Goal: Information Seeking & Learning: Learn about a topic

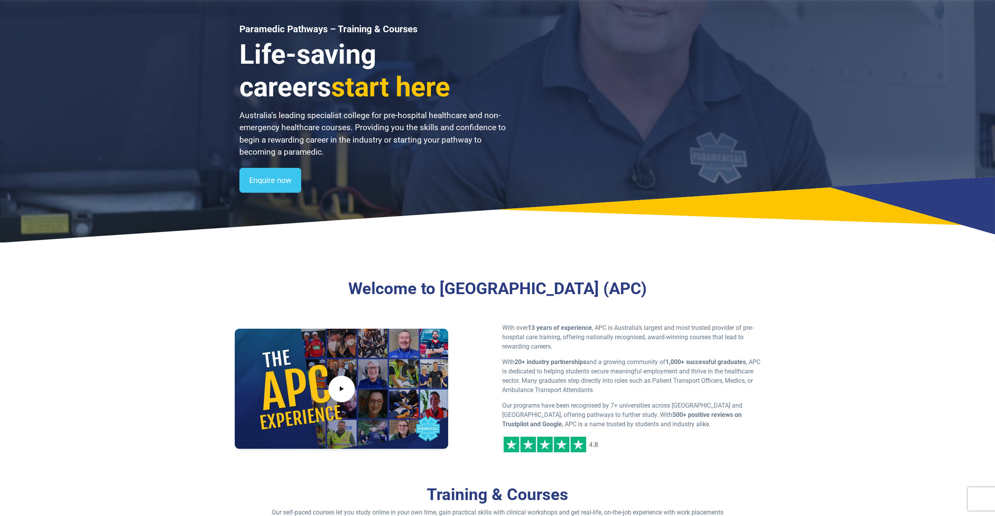
drag, startPoint x: 242, startPoint y: 111, endPoint x: 221, endPoint y: 111, distance: 21.8
click at [239, 111] on p "Australia’s leading specialist college for pre-hospital healthcare and non-emer…" at bounding box center [372, 134] width 267 height 49
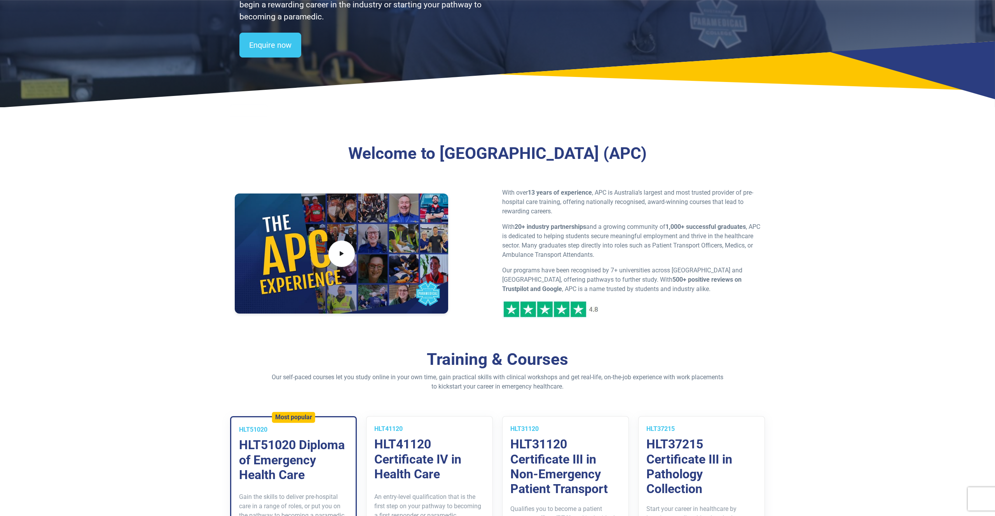
click at [212, 111] on div "Home Blog Student Portal Contact us AU 1300 377 741 NZ 0800 005 689 .logo-block…" at bounding box center [497, 72] width 995 height 555
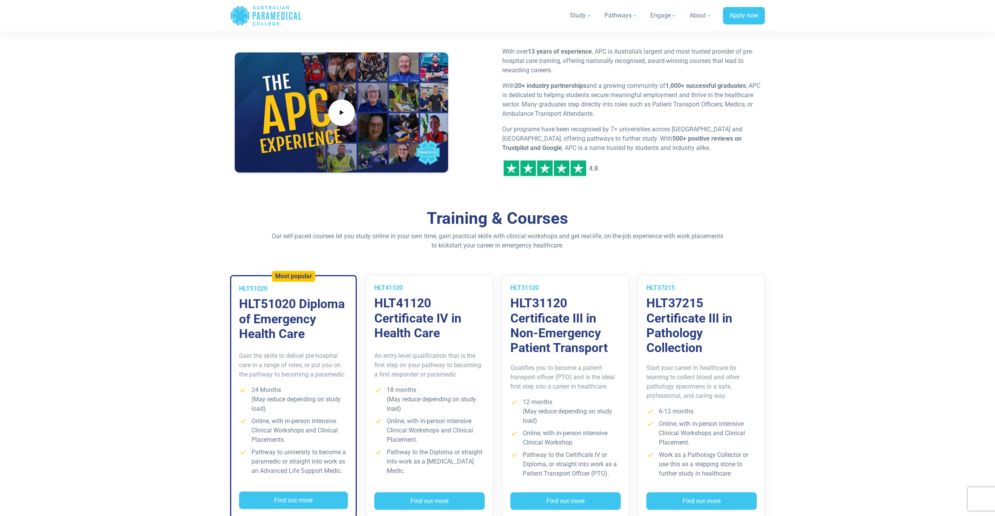
click at [212, 111] on section "Welcome to [GEOGRAPHIC_DATA] (APC) With over 13 years of experience , APC is Au…" at bounding box center [497, 93] width 995 height 231
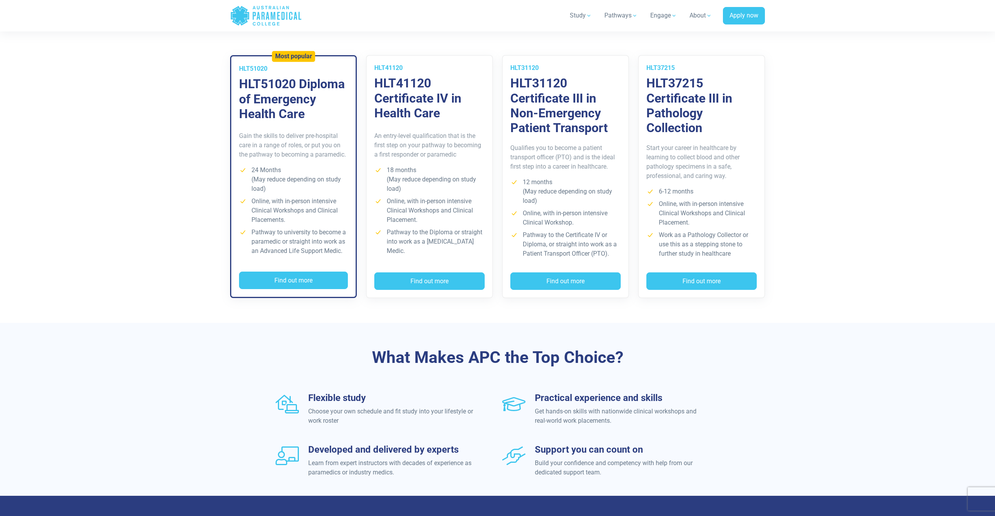
scroll to position [434, 0]
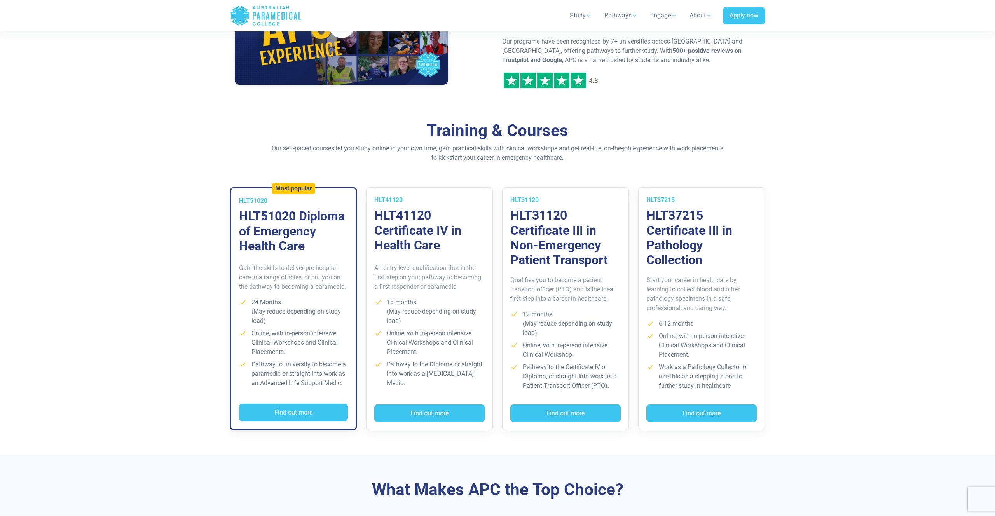
click at [212, 111] on section "Welcome to [GEOGRAPHIC_DATA] (APC) With over 13 years of experience , APC is Au…" at bounding box center [497, 5] width 995 height 231
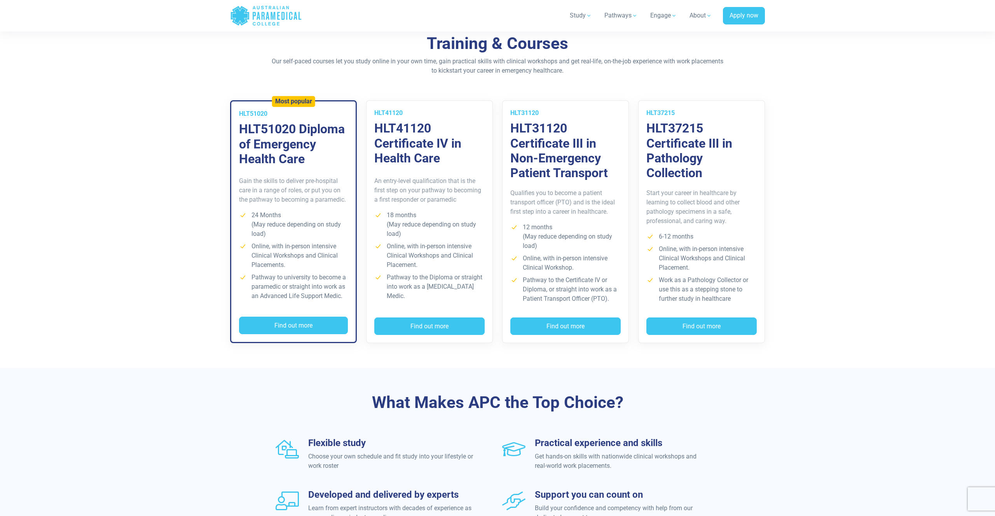
scroll to position [496, 0]
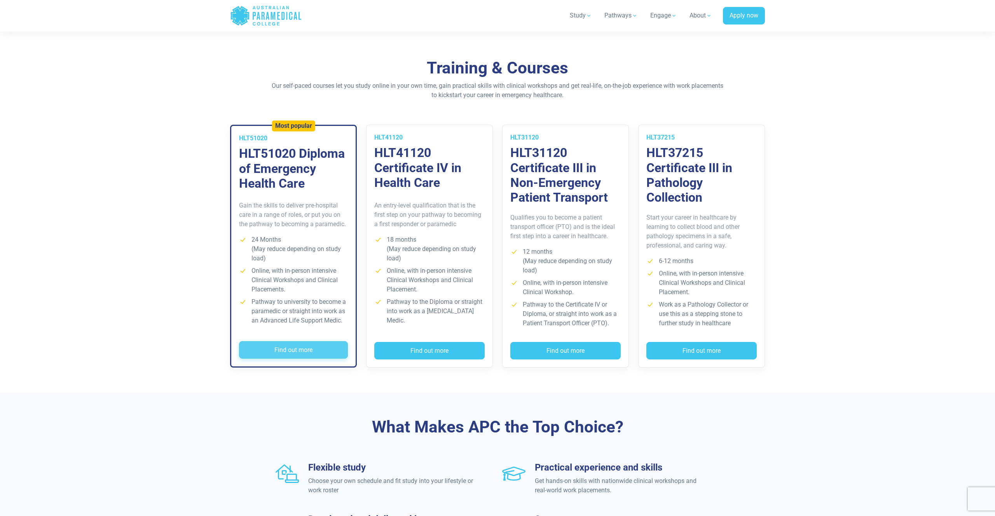
click at [269, 347] on button "Find out more" at bounding box center [293, 350] width 109 height 18
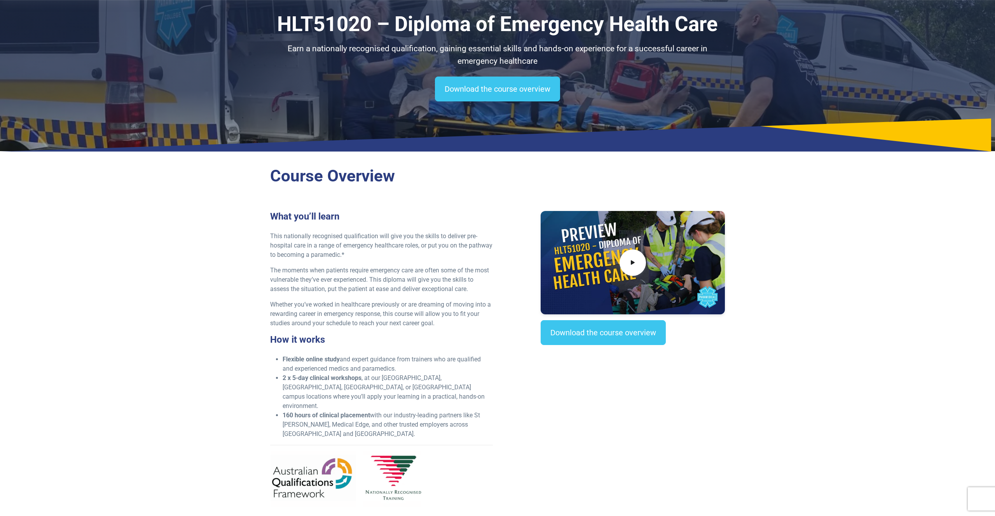
scroll to position [66, 0]
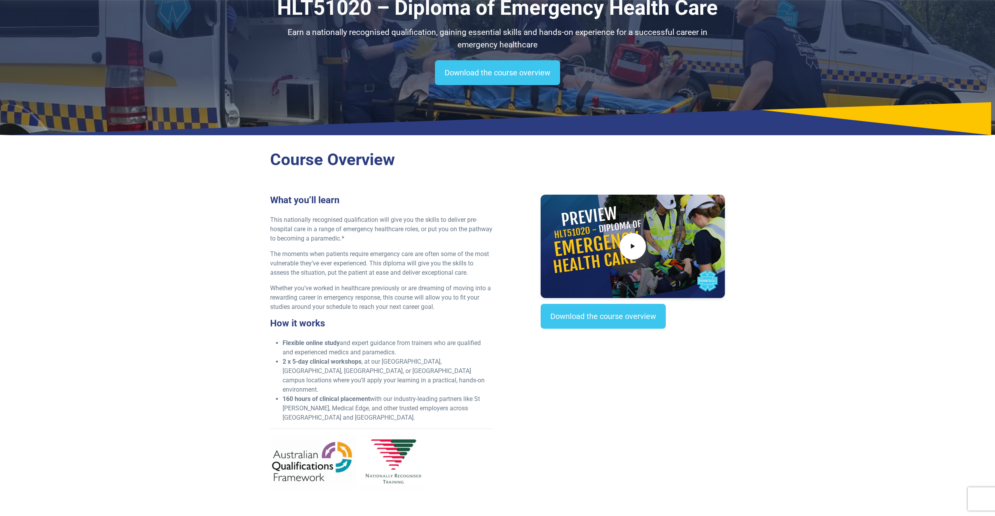
click at [206, 233] on section "Course Overview What you’ll learn This nationally recognised qualification will…" at bounding box center [497, 331] width 995 height 381
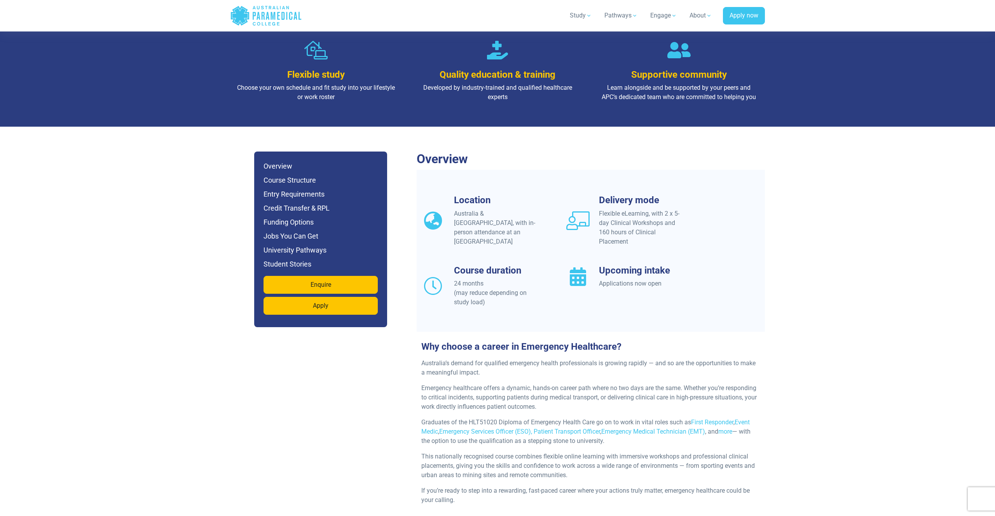
scroll to position [575, 0]
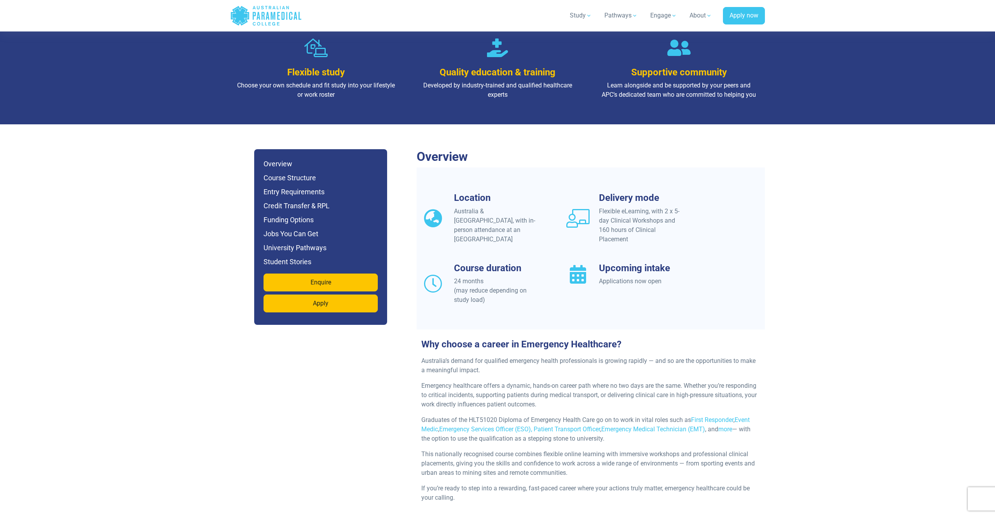
click at [277, 173] on h6 "Course Structure" at bounding box center [320, 178] width 114 height 11
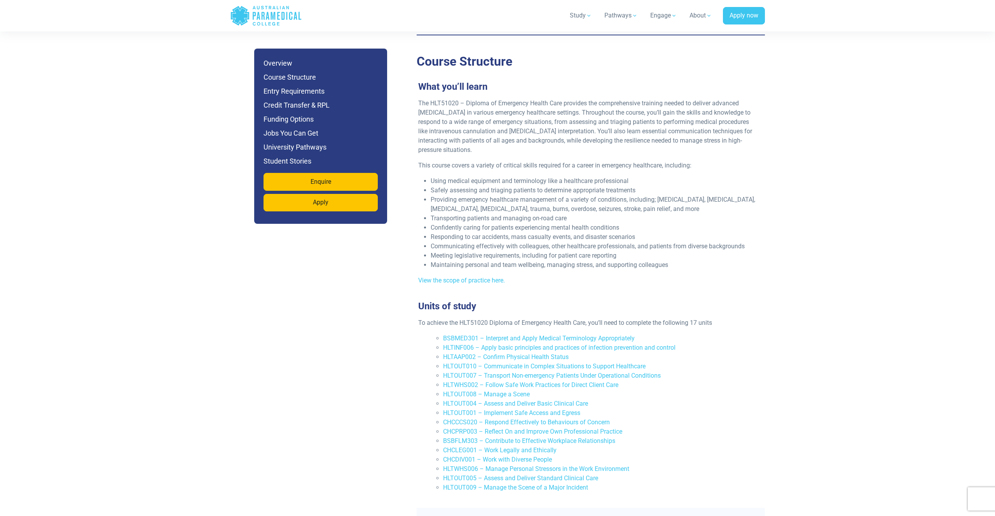
scroll to position [1431, 0]
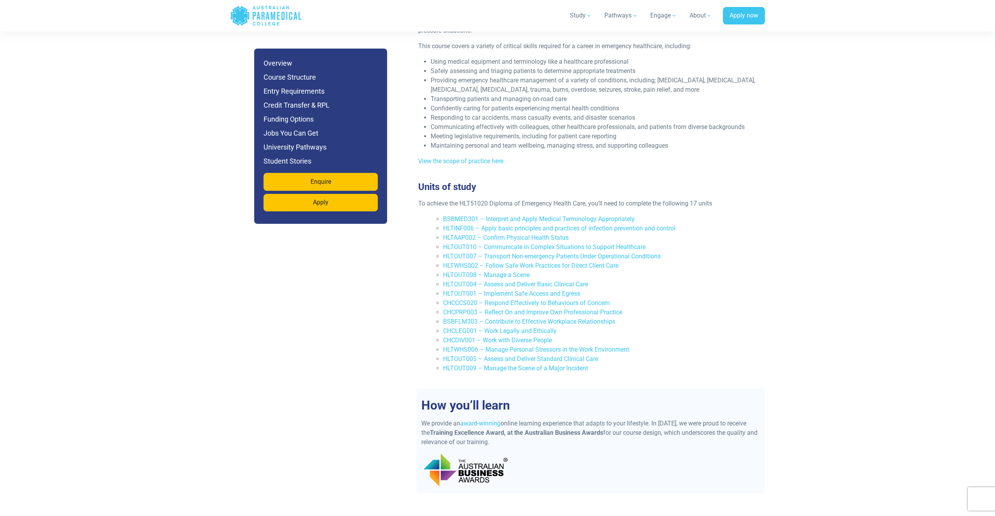
scroll to position [1552, 0]
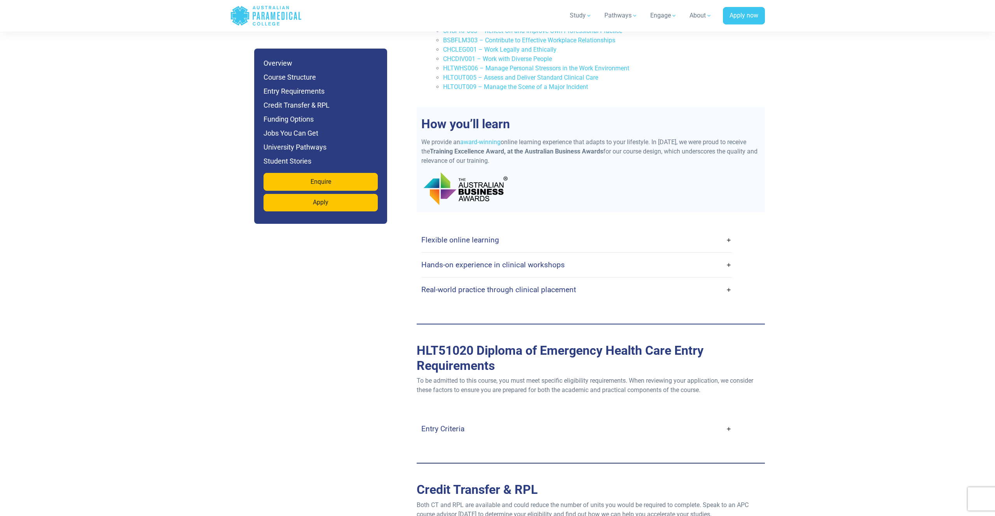
scroll to position [1844, 0]
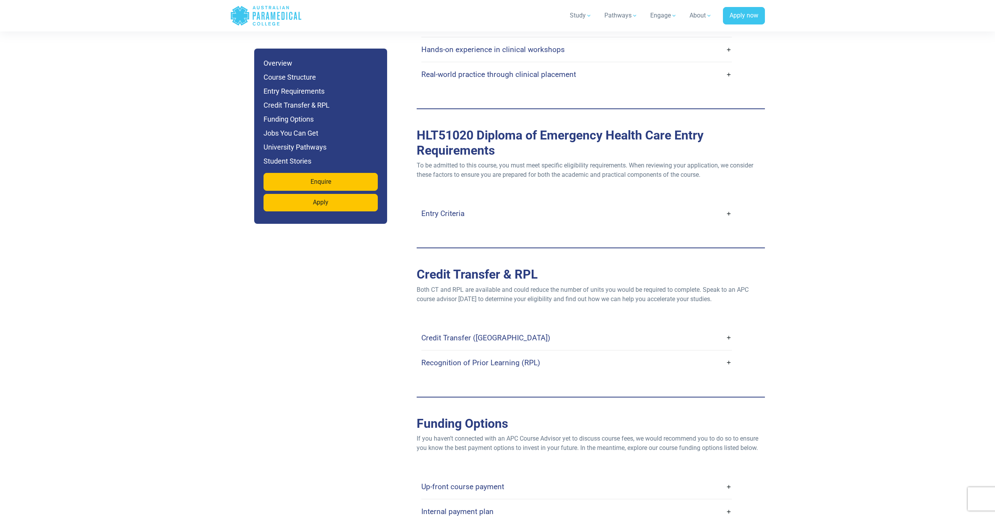
scroll to position [2110, 0]
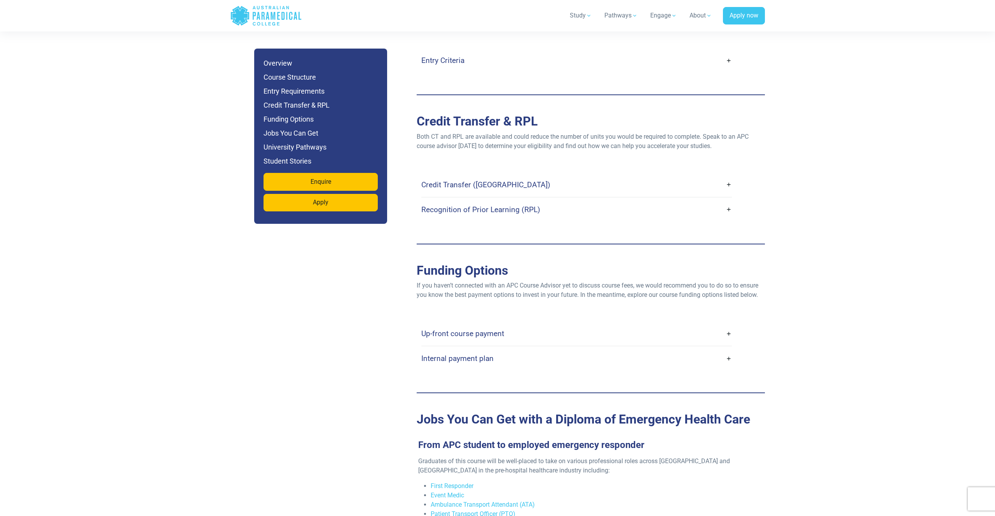
scroll to position [2219, 0]
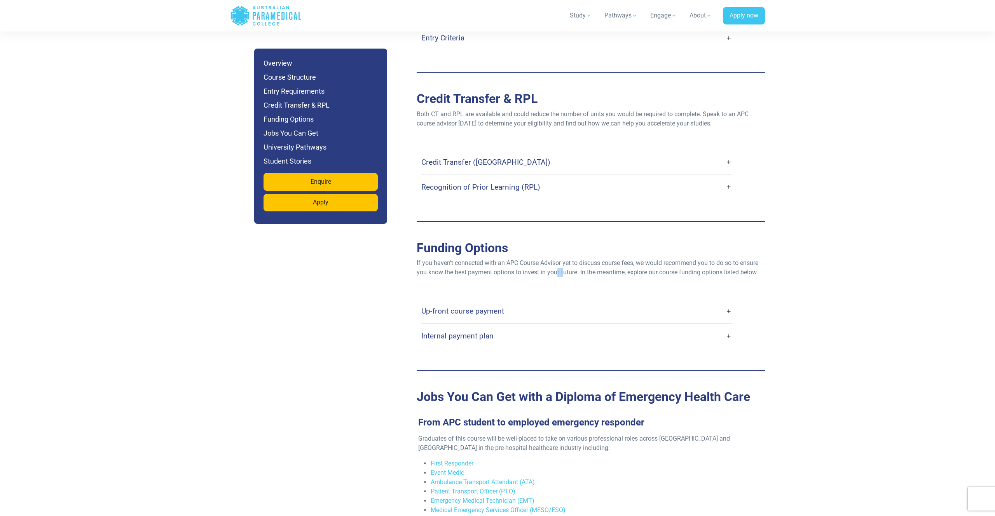
drag, startPoint x: 564, startPoint y: 246, endPoint x: 551, endPoint y: 246, distance: 13.2
click at [558, 246] on div "Funding Options If you haven’t connected with an APC Course Advisor yet to disc…" at bounding box center [591, 306] width 348 height 130
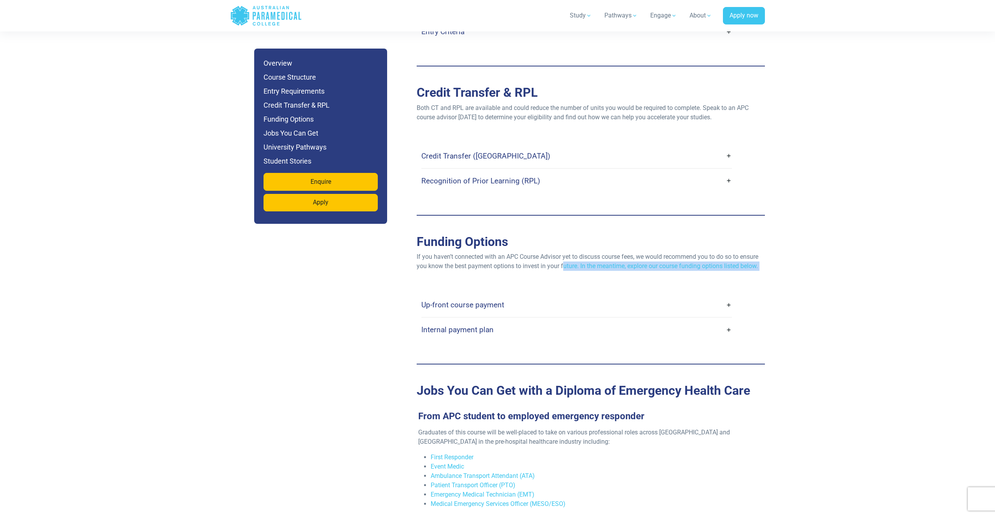
scroll to position [2231, 0]
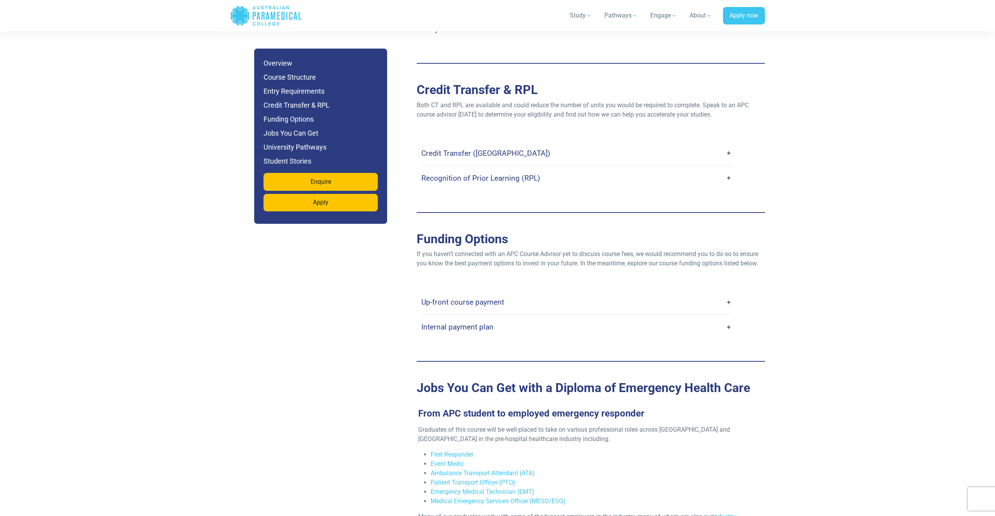
click at [433, 249] on p "If you haven’t connected with an APC Course Advisor yet to discuss course fees,…" at bounding box center [591, 258] width 348 height 19
click at [417, 249] on p "If you haven’t connected with an APC Course Advisor yet to discuss course fees,…" at bounding box center [591, 258] width 348 height 19
drag, startPoint x: 417, startPoint y: 225, endPoint x: 755, endPoint y: 234, distance: 337.8
click at [753, 249] on p "If you haven’t connected with an APC Course Advisor yet to discuss course fees,…" at bounding box center [591, 258] width 348 height 19
click at [756, 249] on p "If you haven’t connected with an APC Course Advisor yet to discuss course fees,…" at bounding box center [591, 258] width 348 height 19
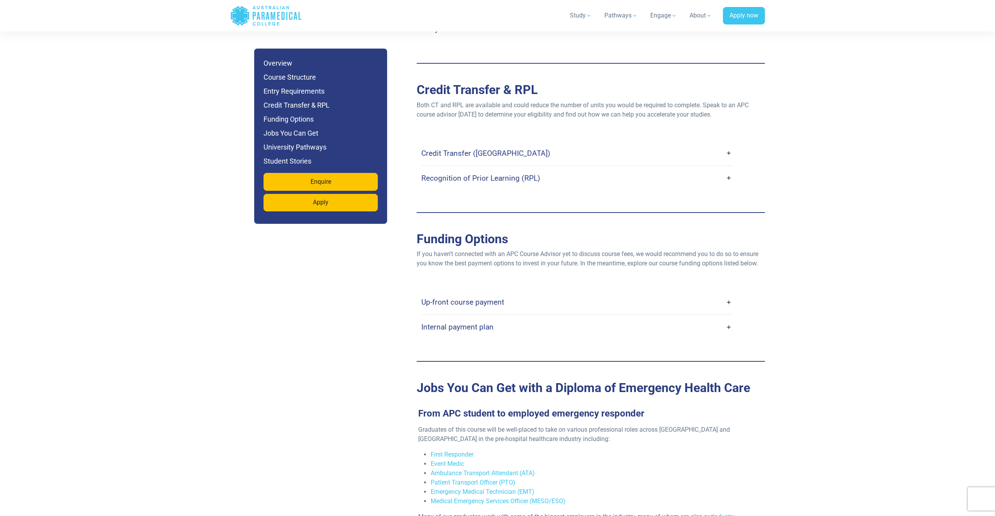
click at [481, 298] on h4 "Up-front course payment" at bounding box center [462, 302] width 83 height 9
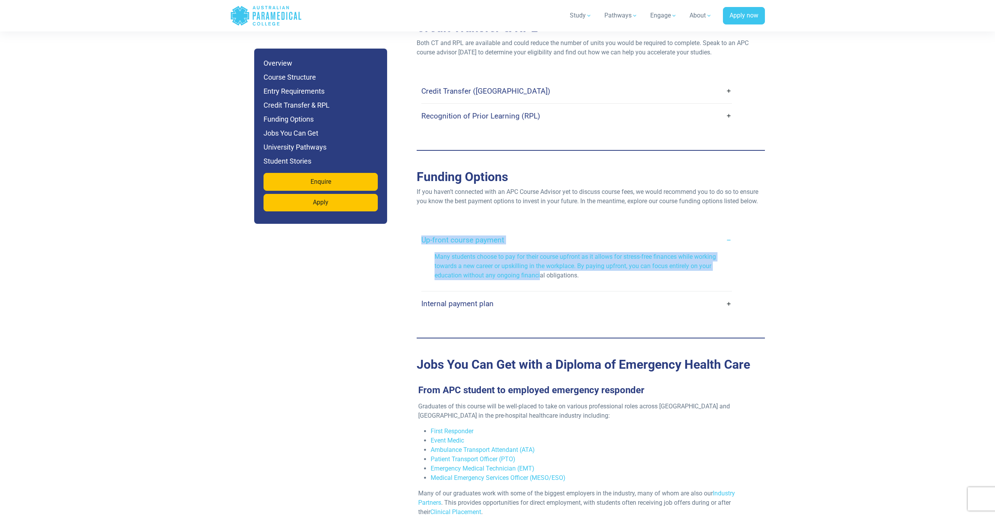
click at [540, 249] on div "Up-front course payment Many students choose to pay for their course upfront as…" at bounding box center [591, 271] width 348 height 119
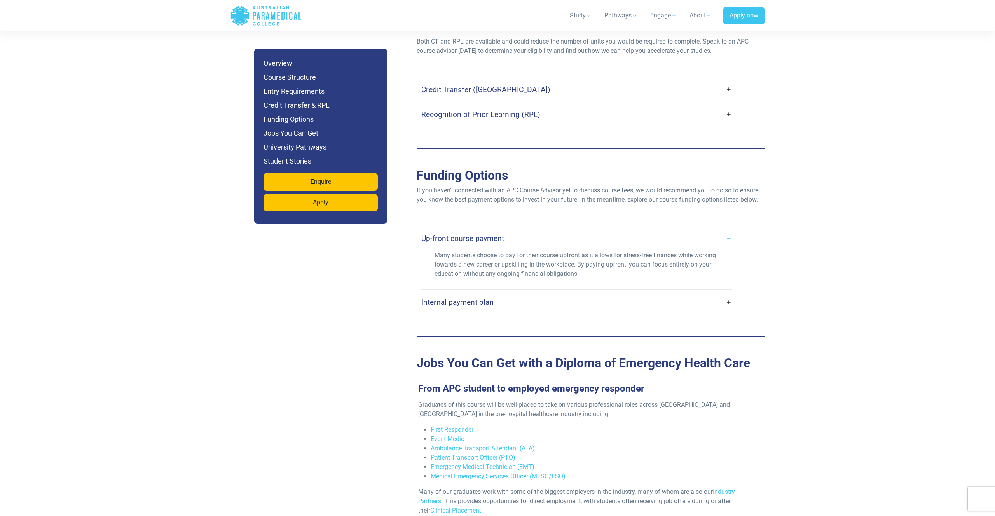
click at [623, 251] on p "Many students choose to pay for their course upfront as it allows for stress-fr…" at bounding box center [576, 265] width 284 height 28
click at [433, 298] on h4 "Internal payment plan" at bounding box center [457, 302] width 72 height 9
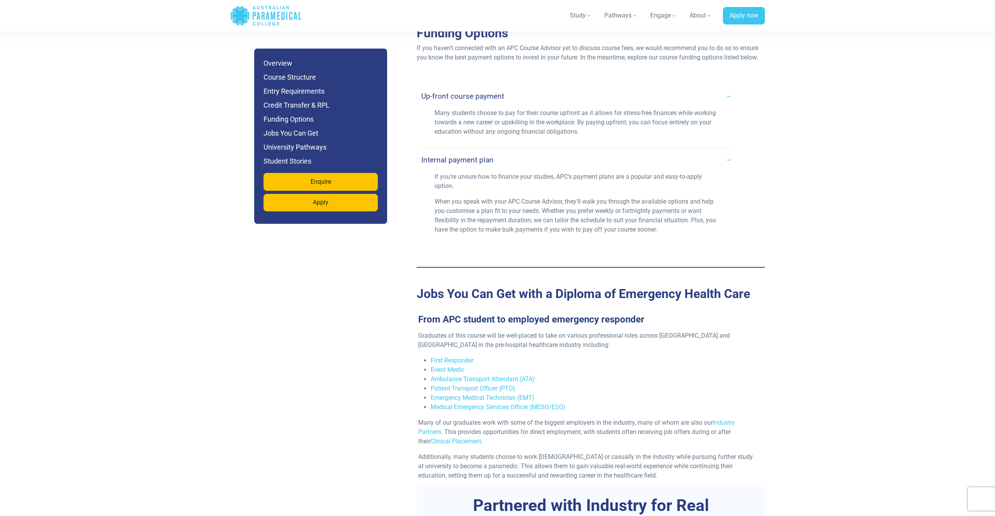
scroll to position [2473, 0]
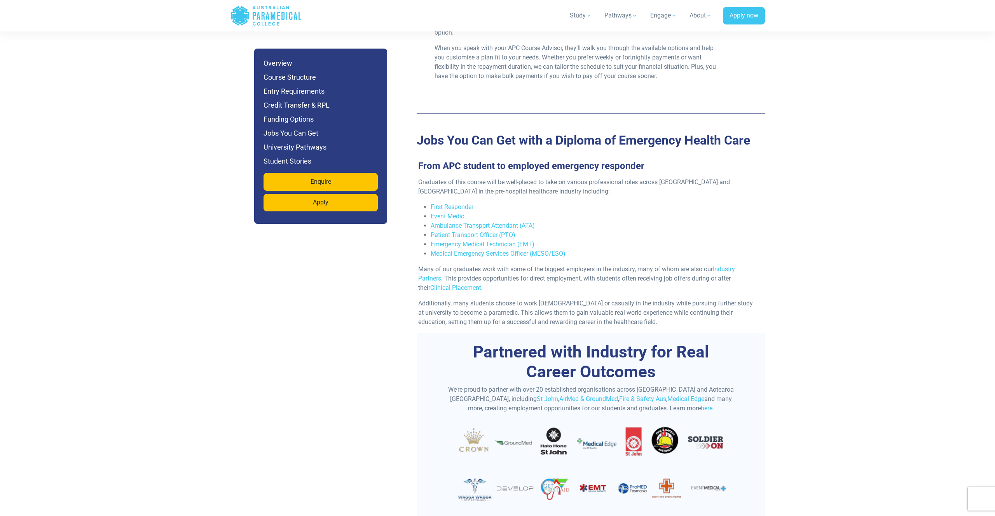
scroll to position [2627, 0]
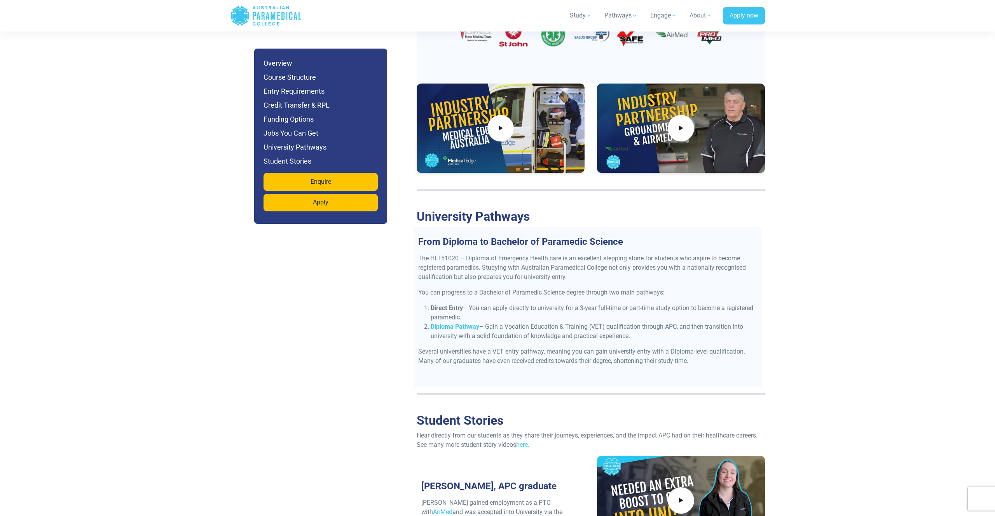
scroll to position [3102, 0]
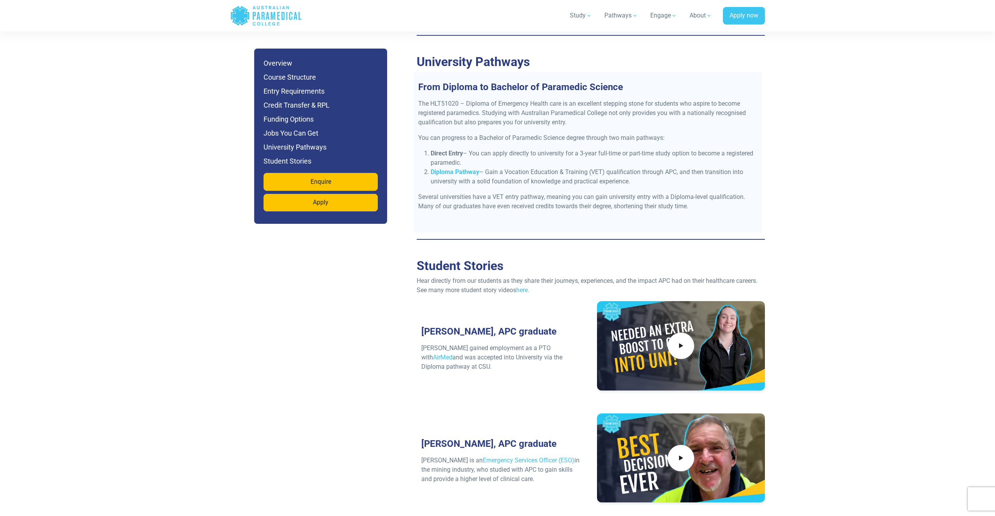
scroll to position [3280, 0]
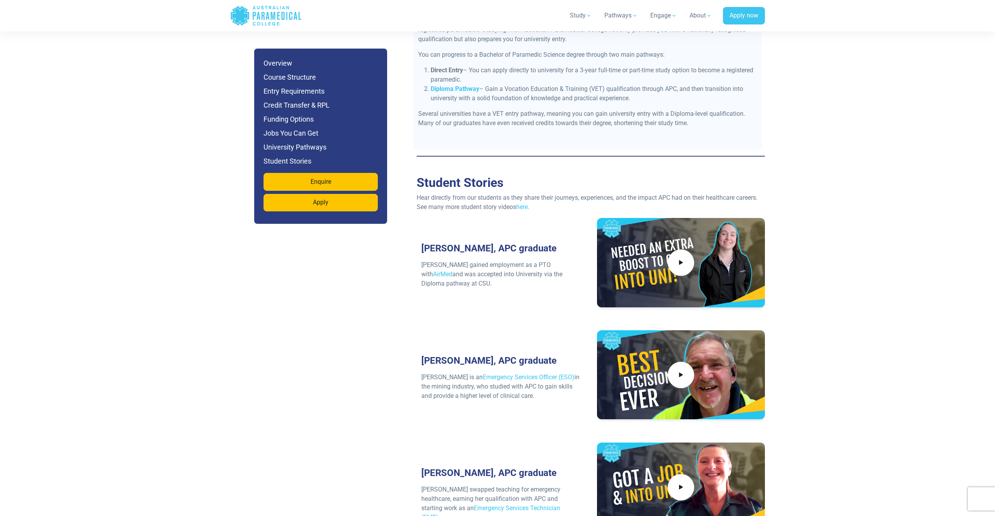
scroll to position [3361, 0]
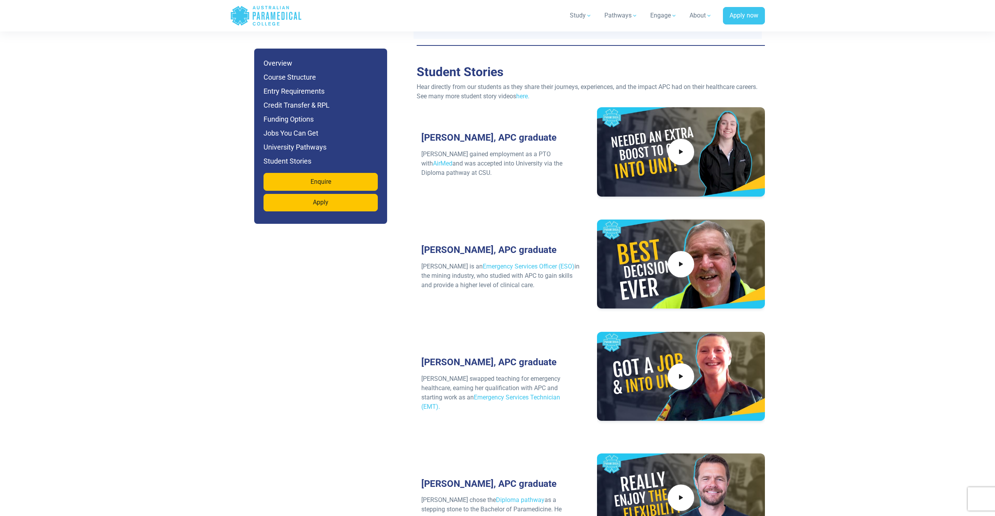
scroll to position [3469, 0]
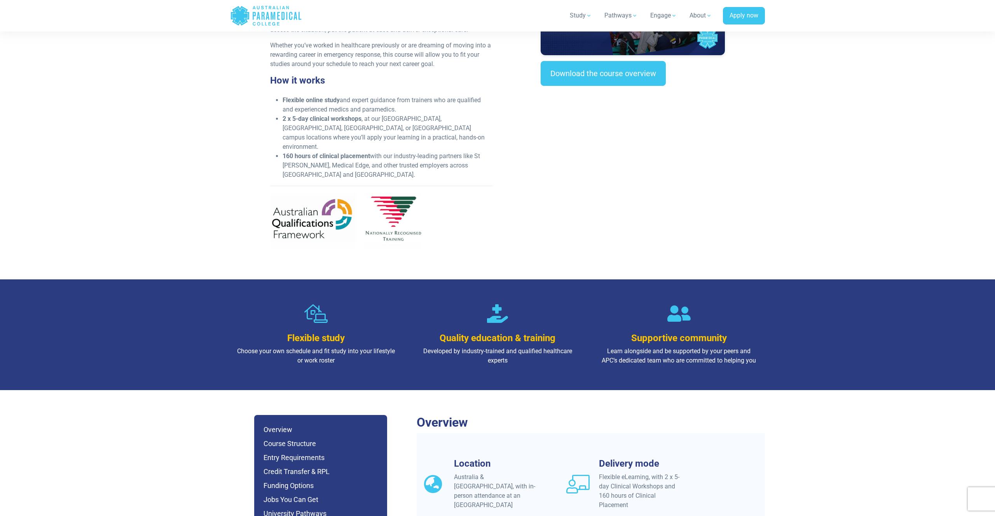
scroll to position [309, 0]
